Goal: Task Accomplishment & Management: Complete application form

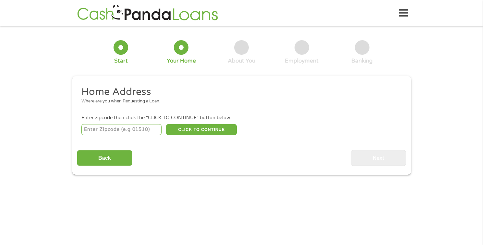
click at [137, 131] on input "number" at bounding box center [121, 129] width 80 height 11
click at [186, 129] on button "CLICK TO CONTINUE" at bounding box center [201, 129] width 71 height 11
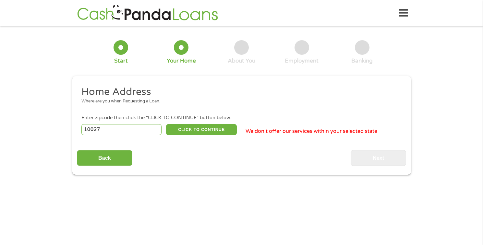
click at [130, 130] on input "10027" at bounding box center [121, 129] width 80 height 11
type input "98121"
click at [212, 132] on button "CLICK TO CONTINUE" at bounding box center [201, 129] width 71 height 11
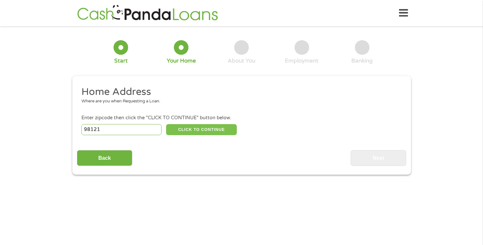
type input "98121"
type input "[GEOGRAPHIC_DATA]"
select select "[US_STATE]"
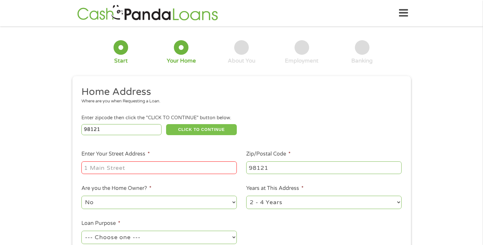
scroll to position [53, 0]
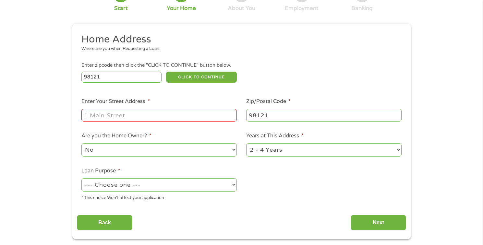
click at [122, 116] on input "Enter Your Street Address *" at bounding box center [159, 115] width 156 height 12
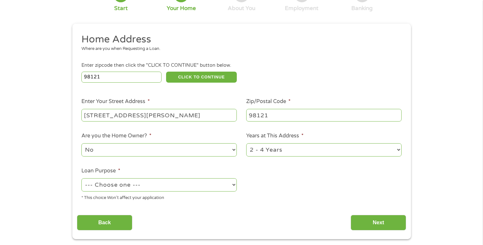
type input "[STREET_ADDRESS][PERSON_NAME]"
type input "98102"
click at [224, 193] on div "--- Choose one --- Pay Bills Debt Consolidation Home Improvement Major Purchase…" at bounding box center [159, 186] width 156 height 16
click at [221, 187] on select "--- Choose one --- Pay Bills Debt Consolidation Home Improvement Major Purchase…" at bounding box center [159, 185] width 156 height 13
select select "paybills"
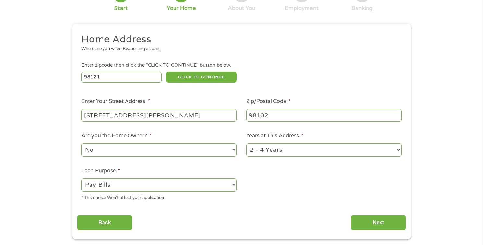
click at [142, 77] on input "98121" at bounding box center [121, 77] width 80 height 11
type input "98102"
click at [370, 223] on input "Next" at bounding box center [379, 223] width 56 height 16
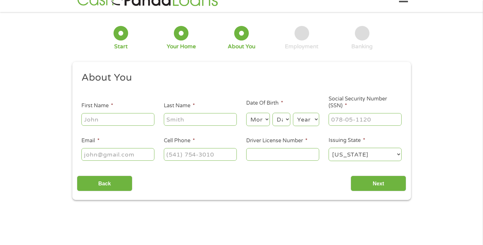
scroll to position [0, 0]
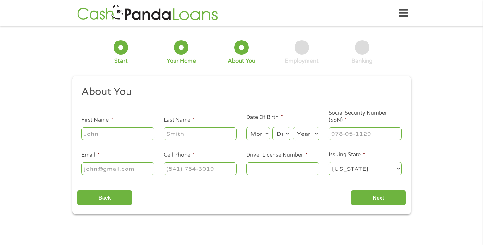
click at [137, 141] on div at bounding box center [117, 134] width 73 height 15
click at [139, 137] on input "First Name *" at bounding box center [117, 134] width 73 height 12
type input "[PERSON_NAME]"
select select "7"
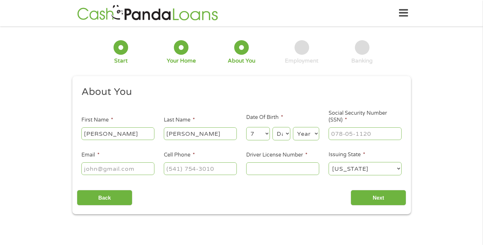
select select "4"
select select "1993"
type input "531-29-5942"
type input "[EMAIL_ADDRESS][DOMAIN_NAME]"
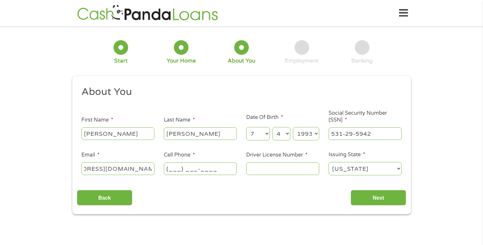
scroll to position [0, 0]
type input "[PHONE_NUMBER]"
type input "WDL6T5TGC53B"
click at [383, 205] on input "Next" at bounding box center [379, 198] width 56 height 16
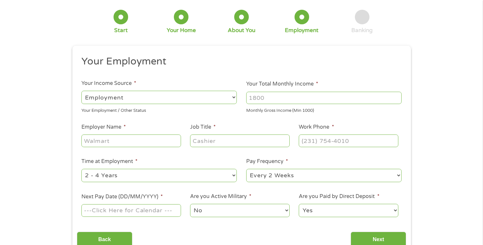
scroll to position [72, 0]
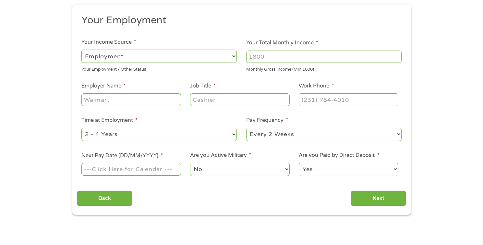
click at [284, 55] on input "Your Total Monthly Income *" at bounding box center [324, 57] width 156 height 12
type input "1100"
click at [128, 103] on input "Employer Name *" at bounding box center [130, 100] width 99 height 12
click at [221, 101] on input "Job Title *" at bounding box center [239, 100] width 99 height 12
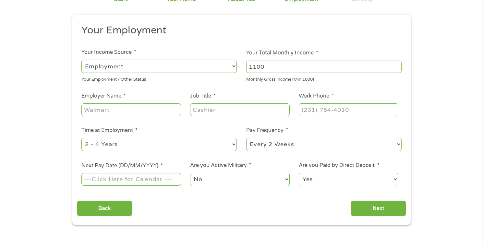
scroll to position [67, 0]
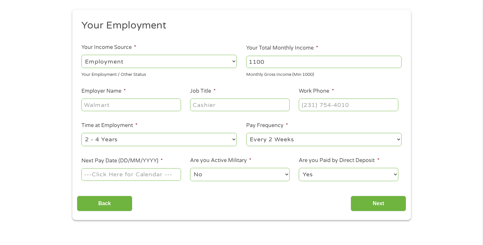
click at [132, 105] on input "Employer Name *" at bounding box center [130, 105] width 99 height 12
type input "W"
type input "Citizens"
type input "Banker"
type input "[PHONE_NUMBER]"
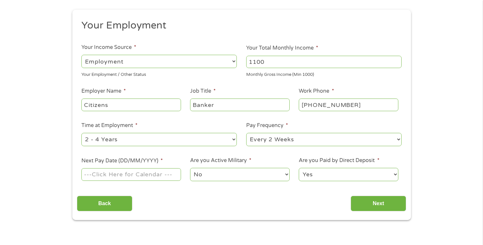
click at [188, 141] on select "--- Choose one --- 1 Year or less 1 - 2 Years 2 - 4 Years Over 4 Years" at bounding box center [159, 139] width 156 height 13
select select "12months"
click at [285, 145] on select "--- Choose one --- Every 2 Weeks Every Week Monthly Semi-Monthly" at bounding box center [324, 139] width 156 height 13
select select "weekly"
click at [138, 175] on input "Next Pay Date (DD/MM/YYYY) *" at bounding box center [130, 174] width 99 height 12
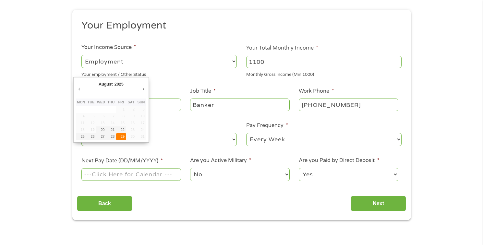
type input "[DATE]"
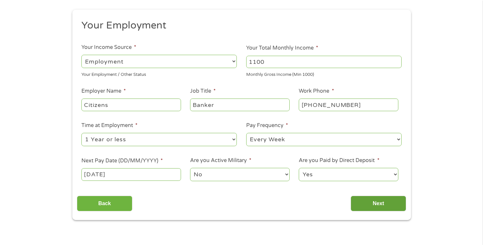
click at [374, 205] on input "Next" at bounding box center [379, 204] width 56 height 16
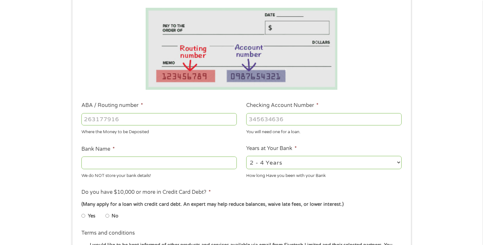
scroll to position [169, 0]
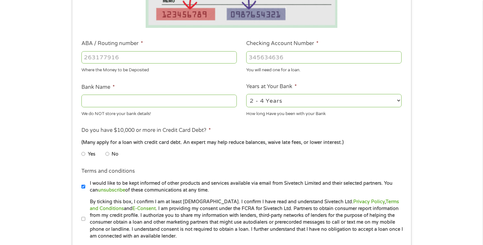
click at [178, 56] on input "ABA / Routing number *" at bounding box center [159, 57] width 156 height 12
type input "125000574"
type input "KEY BANK"
type input "125000574"
click at [290, 58] on input "Checking Account Number *" at bounding box center [324, 57] width 156 height 12
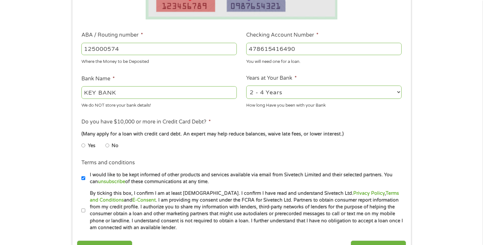
scroll to position [210, 0]
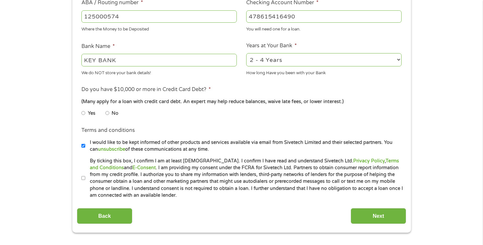
type input "478615416490"
click at [107, 113] on input "No" at bounding box center [108, 113] width 4 height 10
radio input "true"
click at [84, 177] on input "By ticking this box, I confirm I am at least [DEMOGRAPHIC_DATA]. I confirm I ha…" at bounding box center [83, 178] width 4 height 10
checkbox input "true"
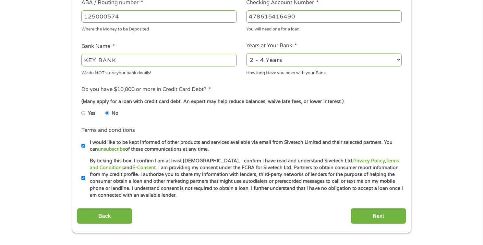
click at [349, 213] on div "Back Next" at bounding box center [242, 214] width 330 height 20
click at [365, 219] on input "Next" at bounding box center [379, 216] width 56 height 16
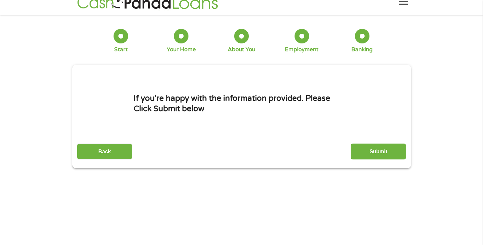
scroll to position [0, 0]
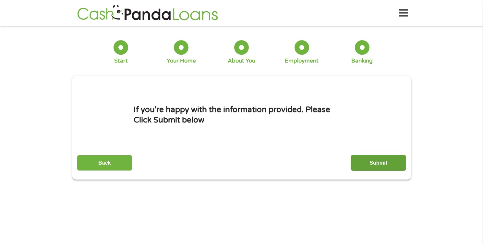
click at [355, 160] on input "Submit" at bounding box center [379, 163] width 56 height 16
